Goal: Information Seeking & Learning: Learn about a topic

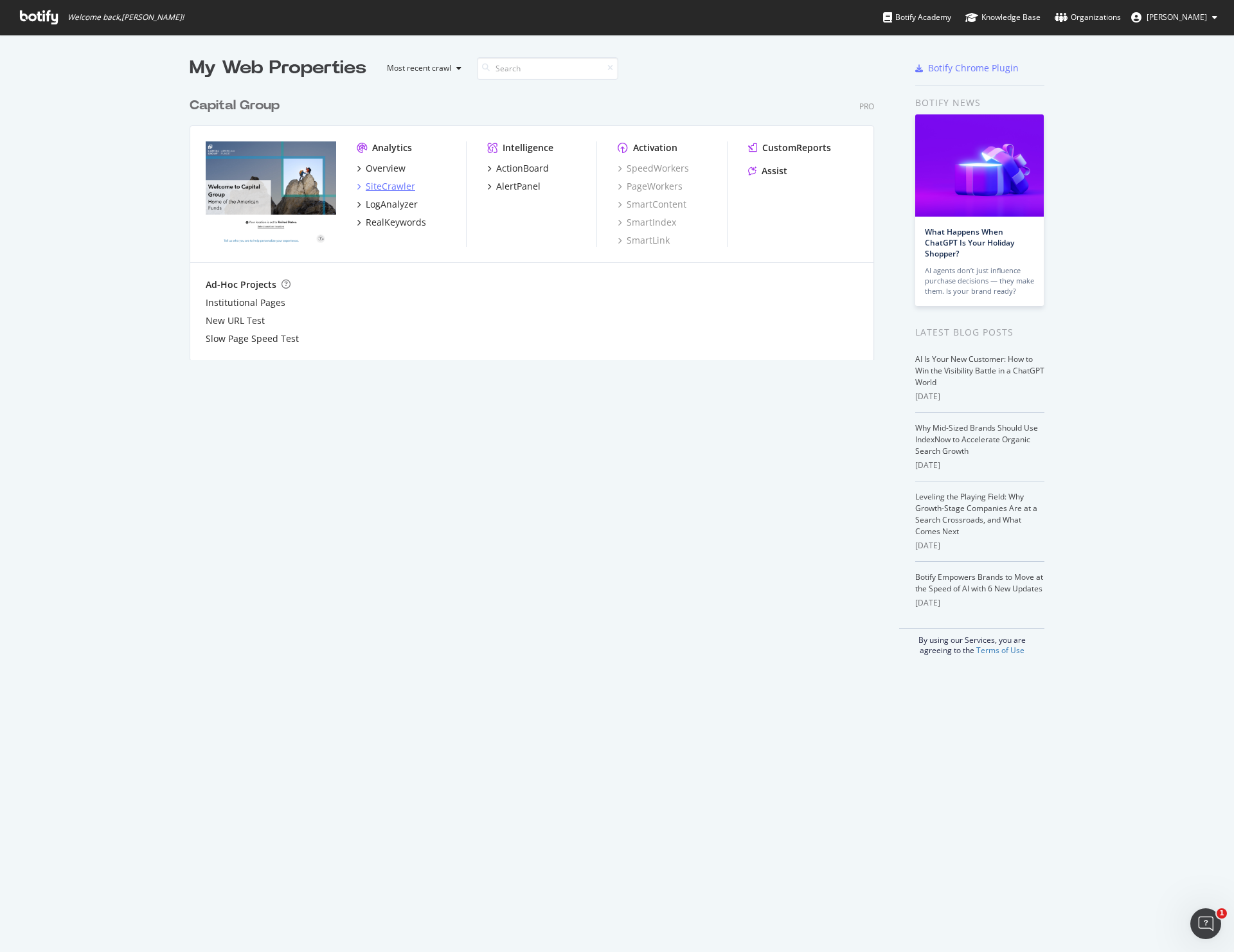
click at [377, 180] on div "SiteCrawler" at bounding box center [390, 186] width 49 height 13
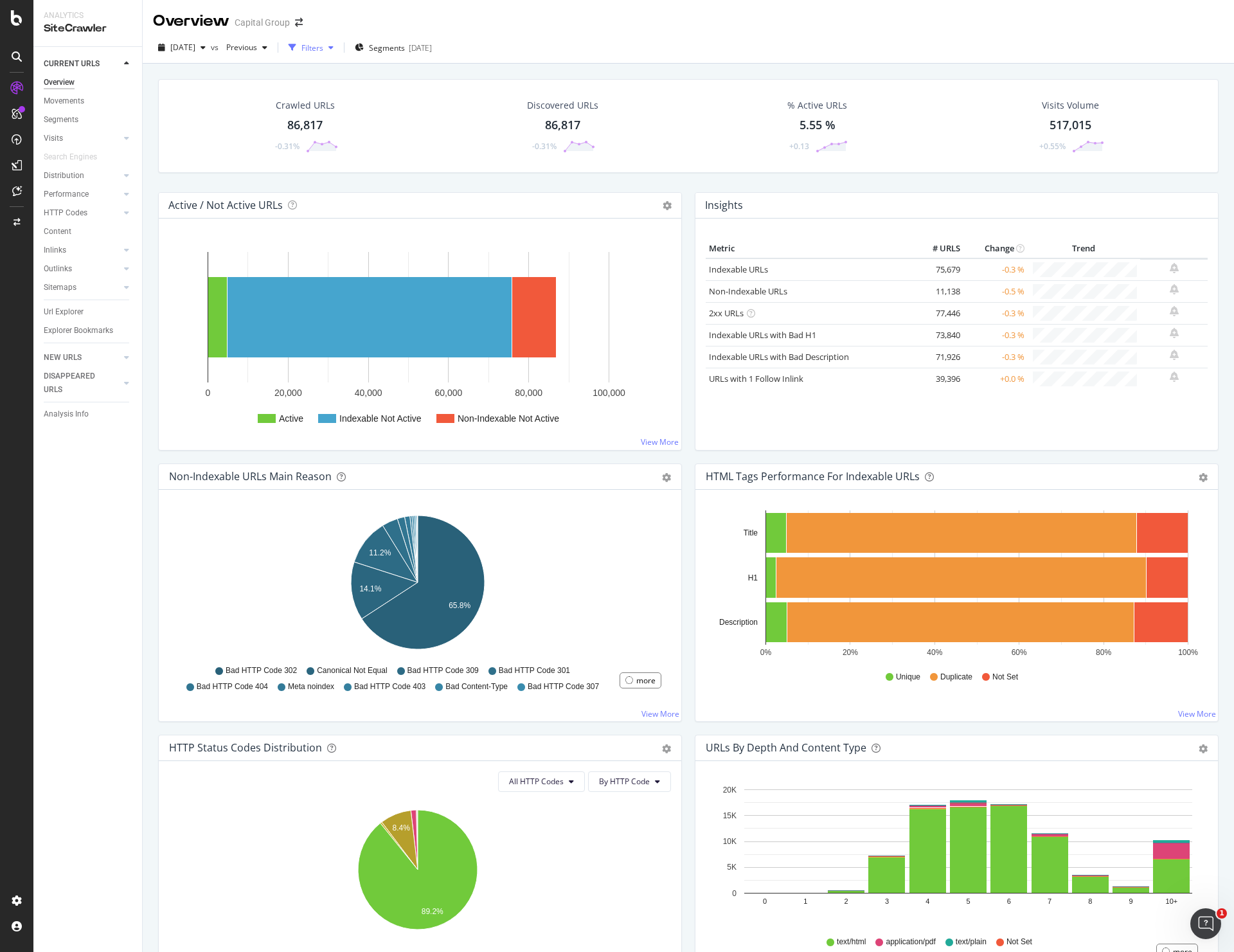
click at [324, 49] on div "Filters" at bounding box center [312, 48] width 22 height 11
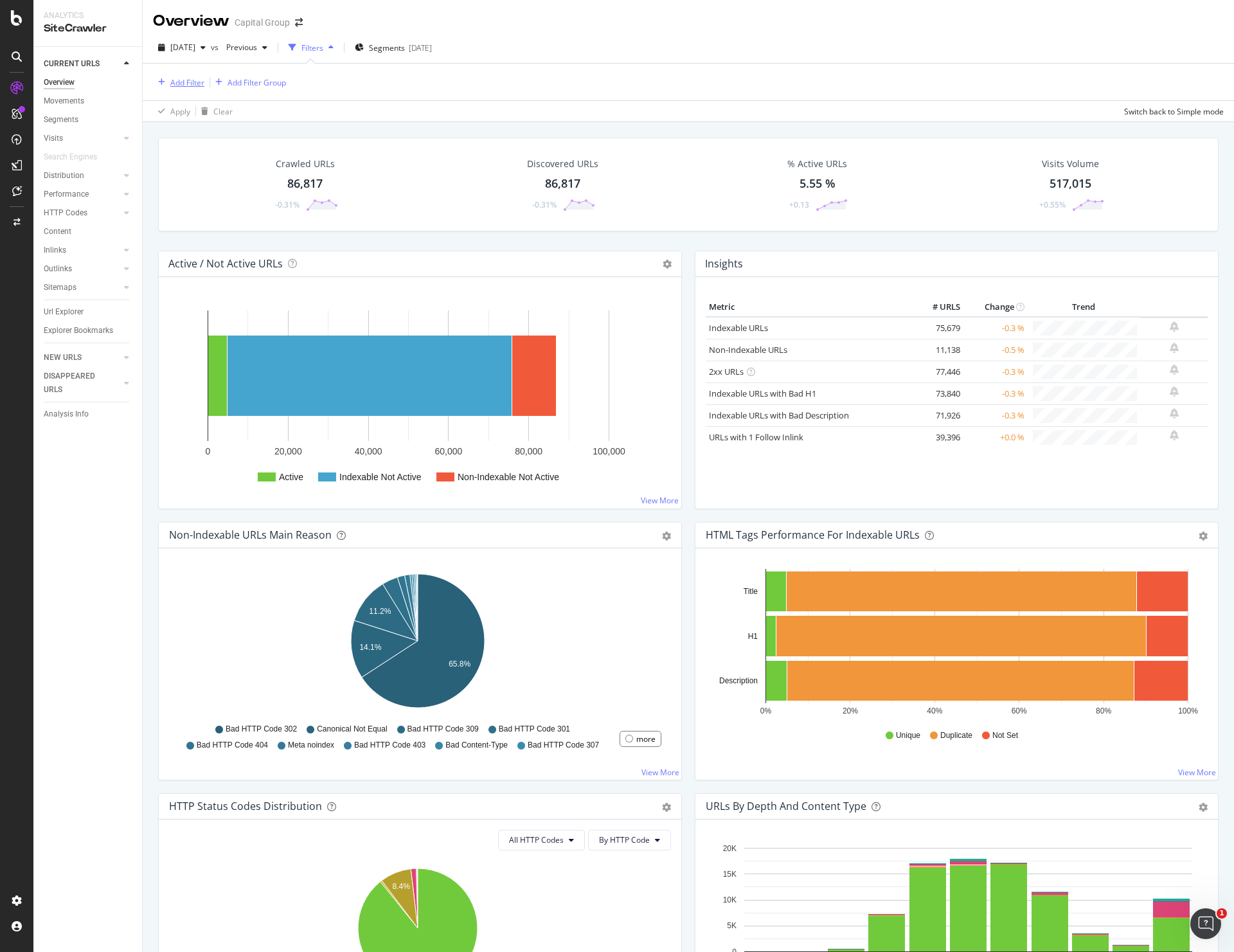
click at [178, 80] on div "Add Filter" at bounding box center [187, 83] width 34 height 11
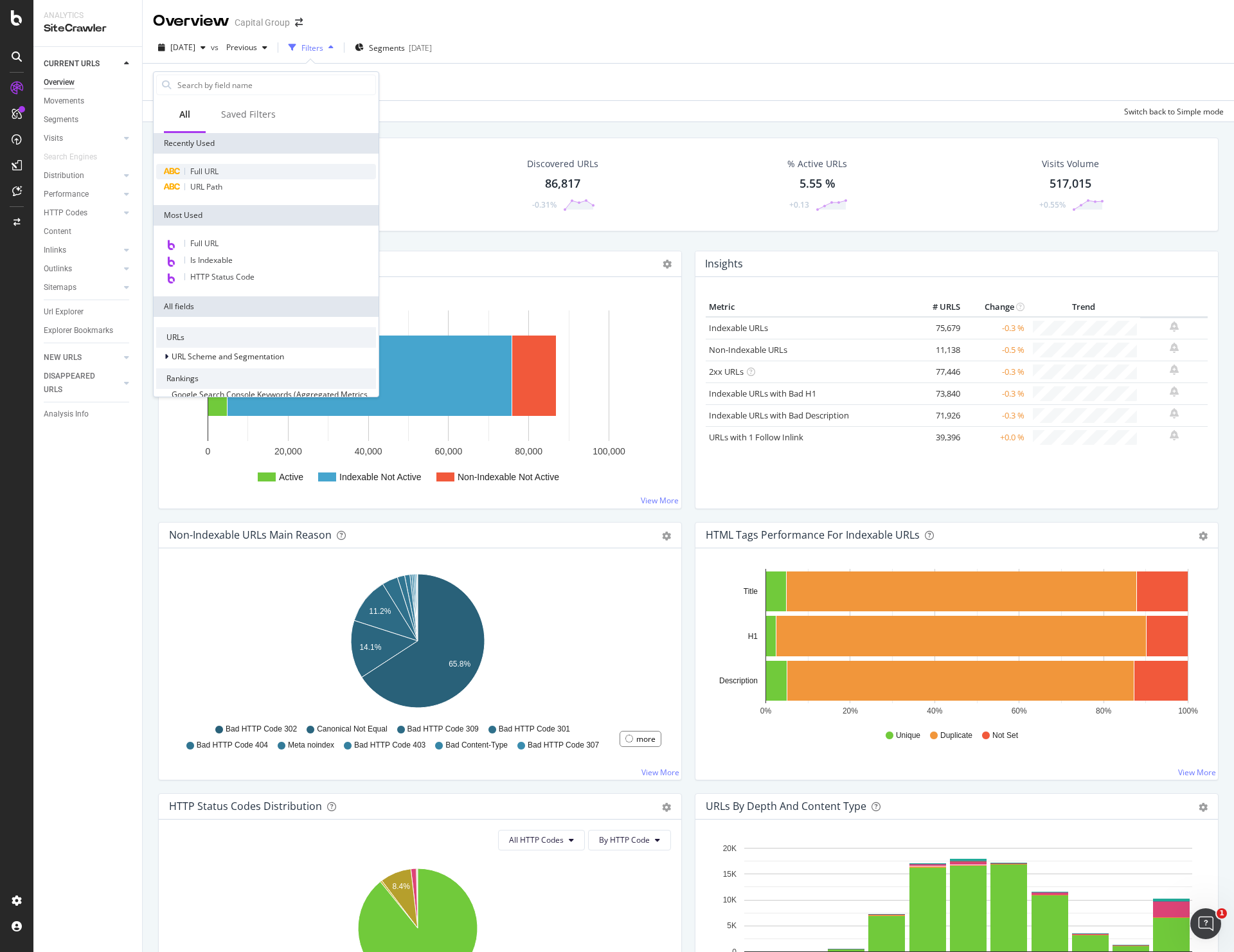
click at [190, 164] on div "Full URL" at bounding box center [266, 171] width 220 height 15
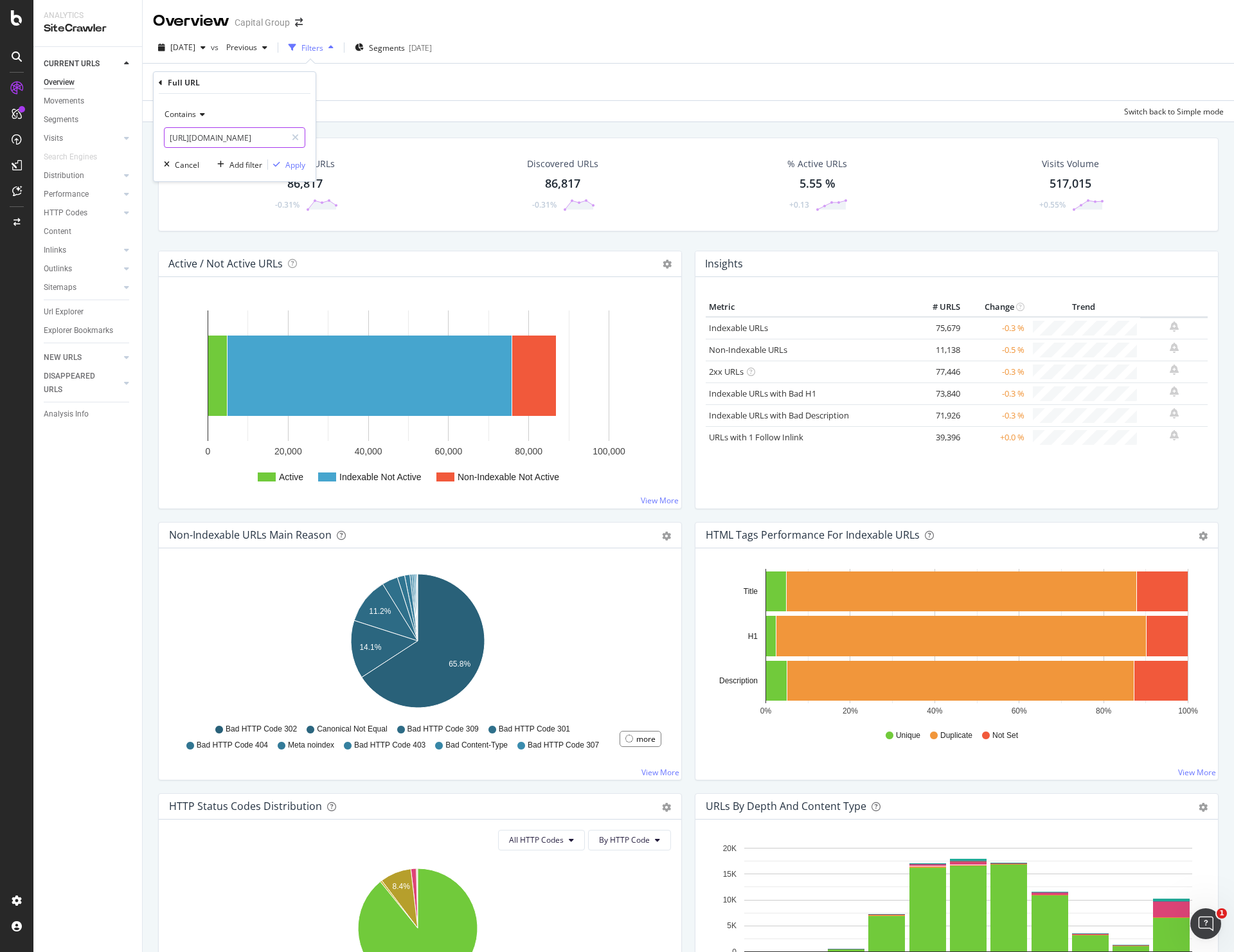
click at [243, 141] on input "[URL][DOMAIN_NAME]" at bounding box center [225, 137] width 121 height 20
paste input "exchange-traded-funds/details/cgdv"
type input "[URL][DOMAIN_NAME]"
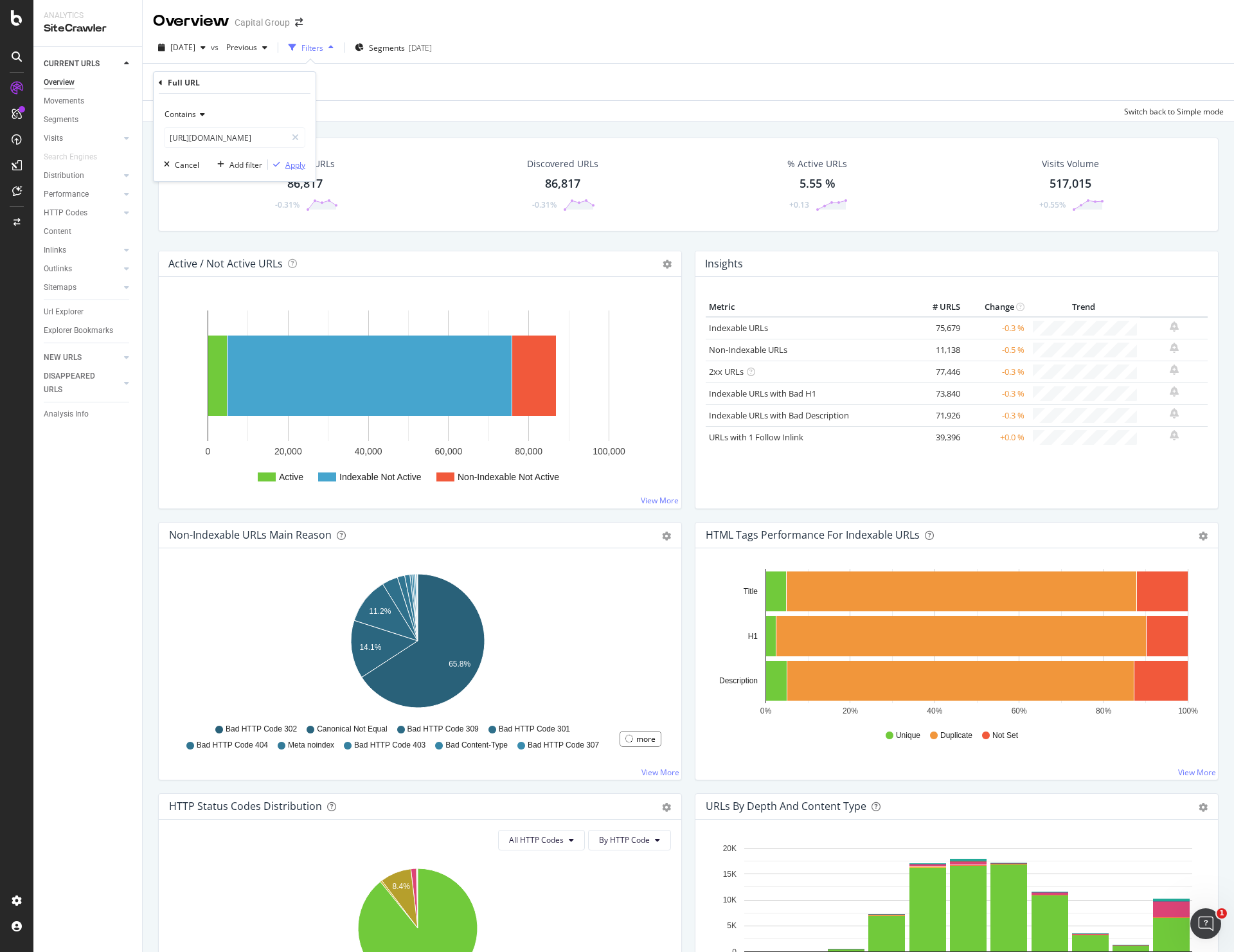
click at [294, 163] on div "Apply" at bounding box center [296, 164] width 20 height 11
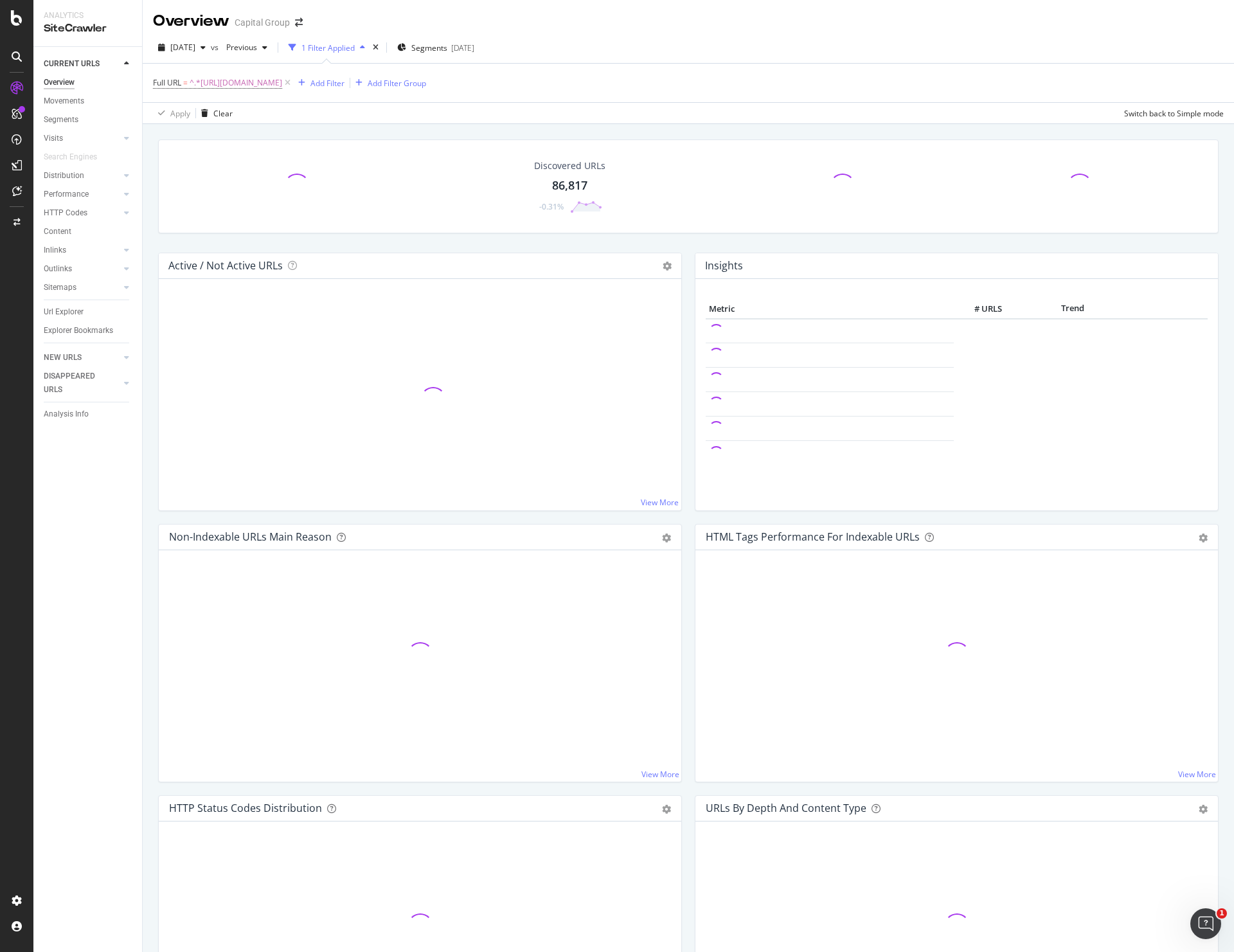
click at [68, 224] on div "Content" at bounding box center [93, 231] width 99 height 19
click at [64, 230] on div "Content" at bounding box center [58, 232] width 27 height 14
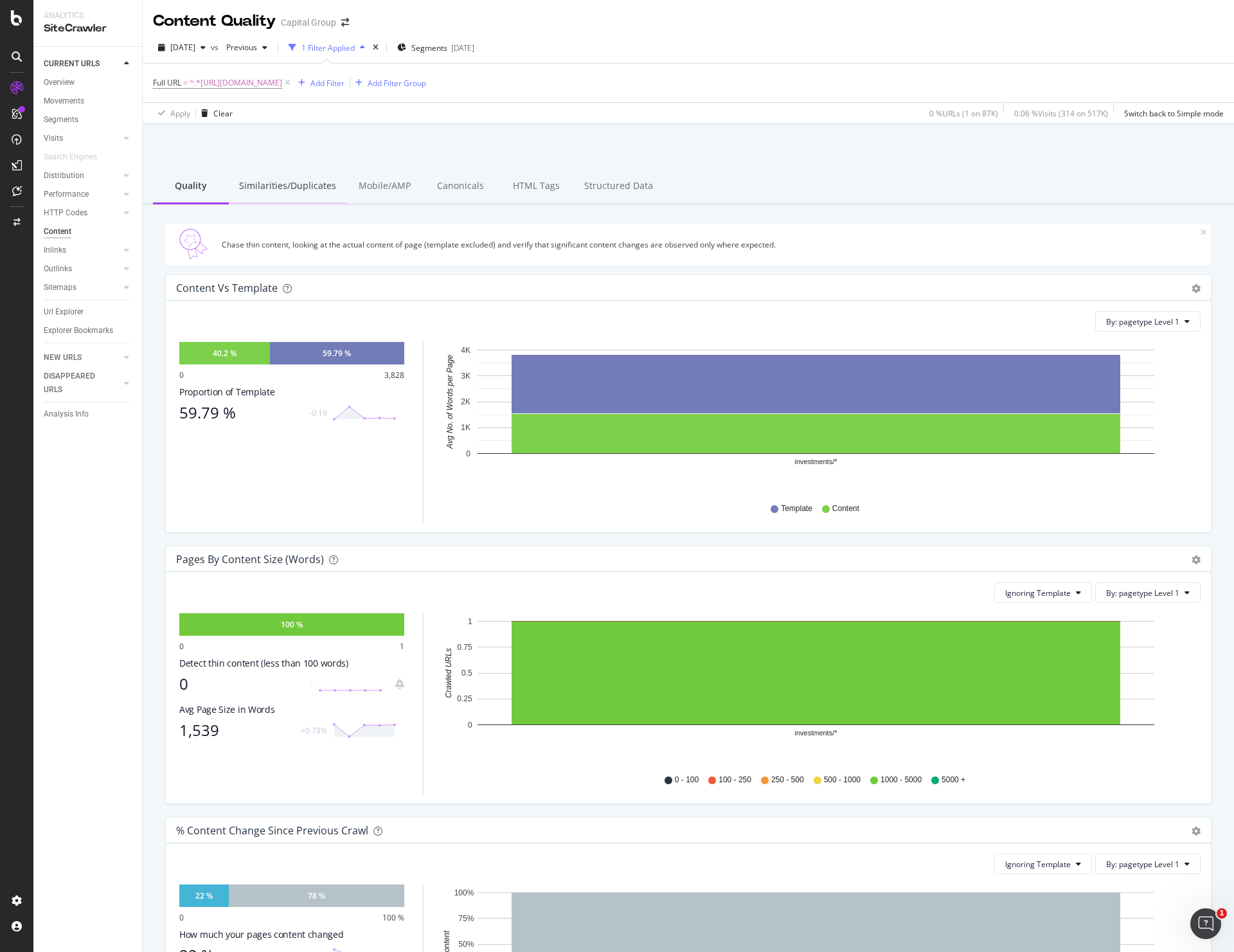
click at [305, 189] on div "Similarities/Duplicates" at bounding box center [287, 186] width 117 height 36
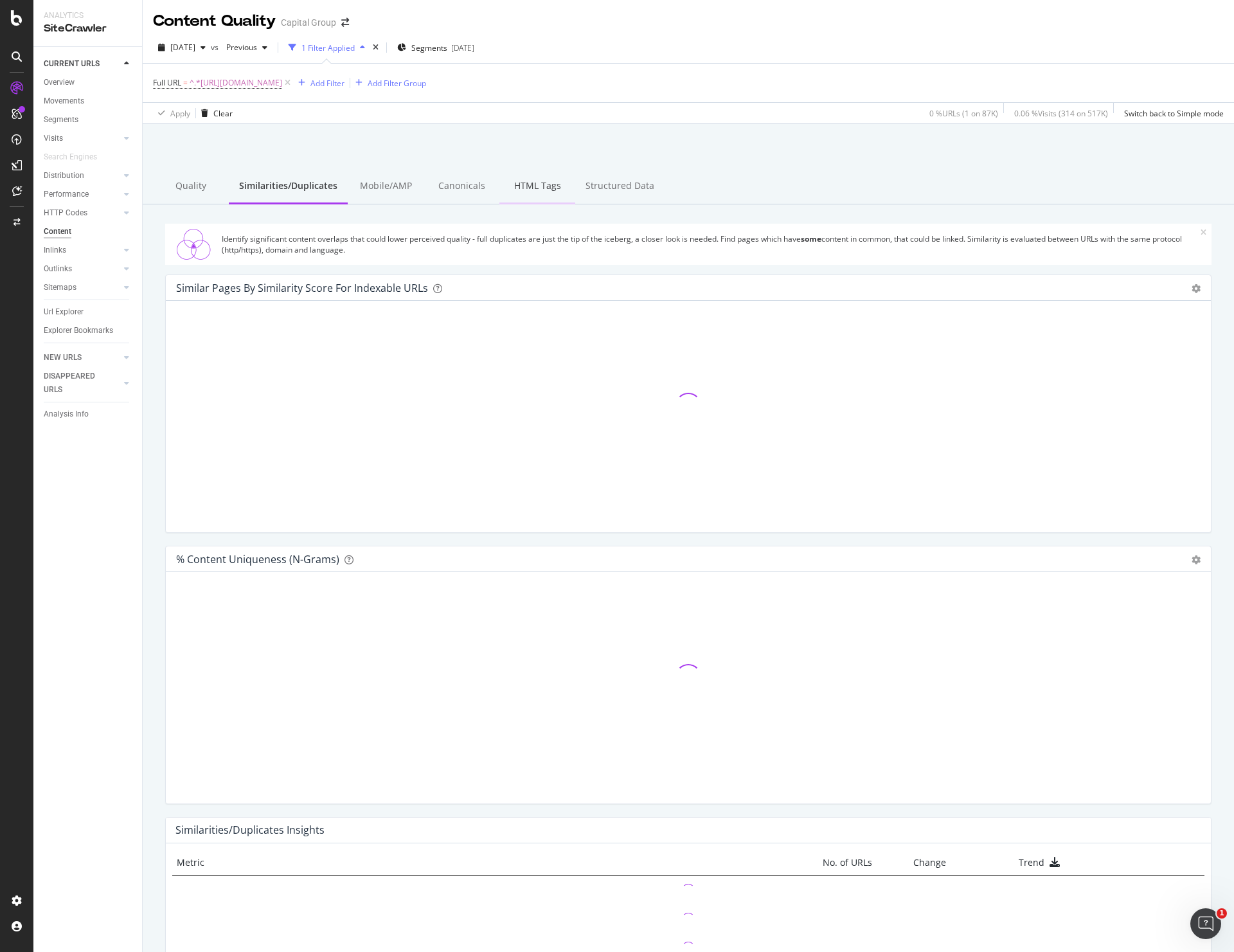
click at [535, 184] on div "HTML Tags" at bounding box center [537, 186] width 76 height 36
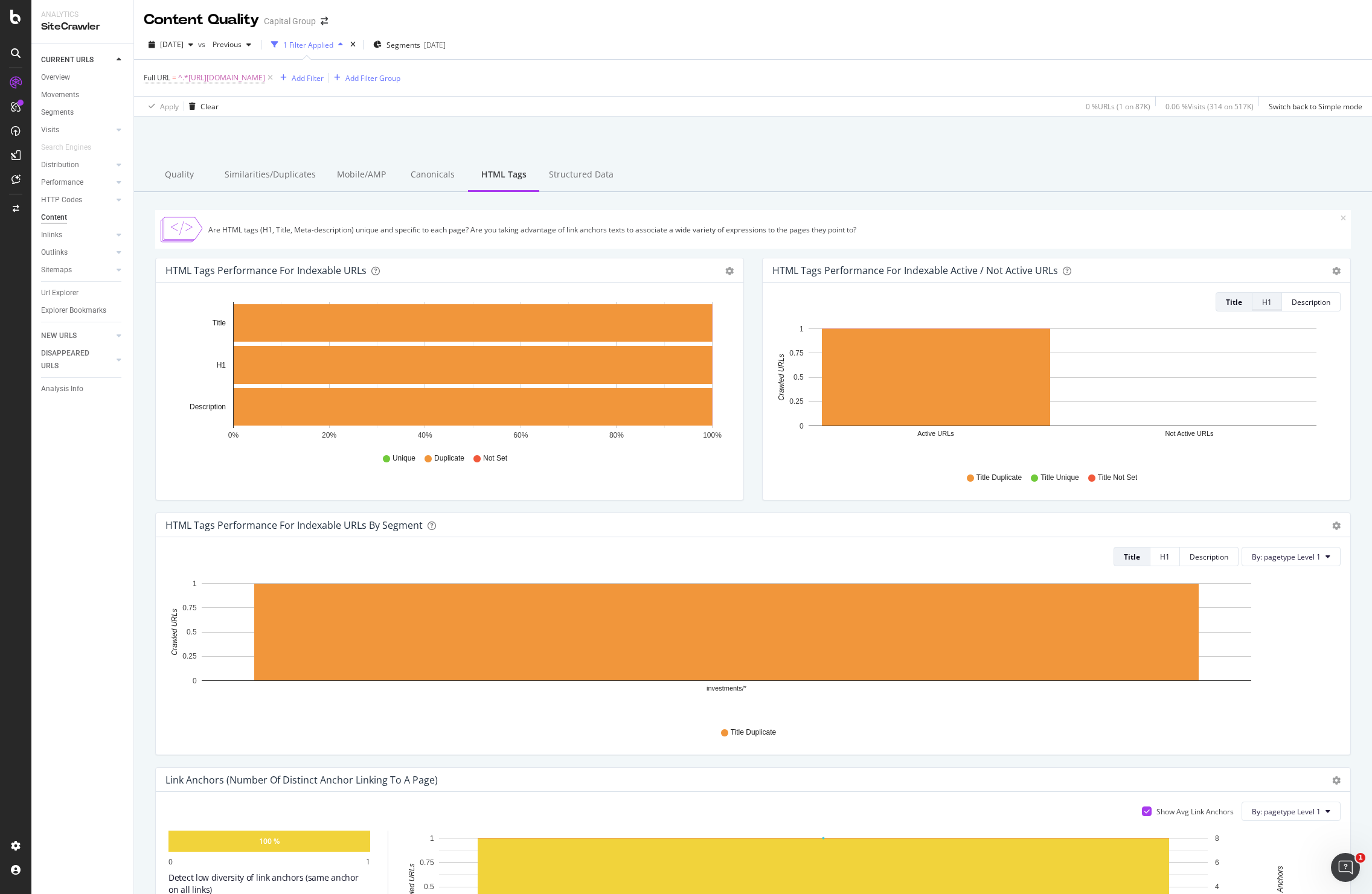
click at [1158, 301] on div "H1" at bounding box center [1267, 302] width 10 height 10
click at [1158, 304] on div "Description" at bounding box center [1311, 302] width 38 height 10
click at [572, 176] on div "Structured Data" at bounding box center [581, 175] width 84 height 33
